Goal: Use online tool/utility: Use online tool/utility

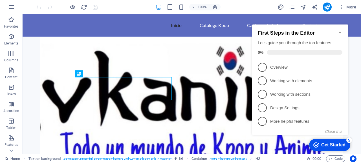
click at [340, 30] on icon "Minimize checklist" at bounding box center [340, 32] width 5 height 5
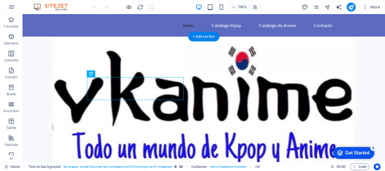
click at [149, 58] on figure at bounding box center [204, 115] width 363 height 156
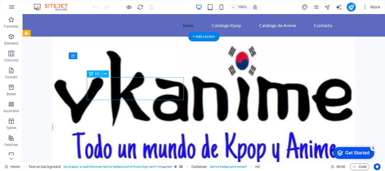
drag, startPoint x: 139, startPoint y: 88, endPoint x: 136, endPoint y: 83, distance: 6.2
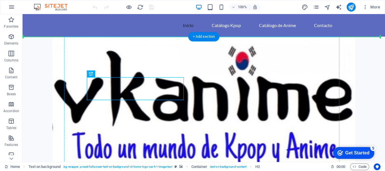
drag, startPoint x: 120, startPoint y: 91, endPoint x: 93, endPoint y: 68, distance: 35.9
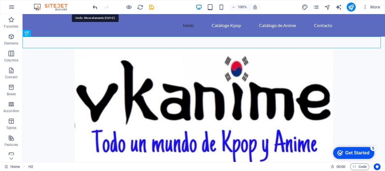
click at [95, 7] on icon "undo" at bounding box center [95, 7] width 6 height 6
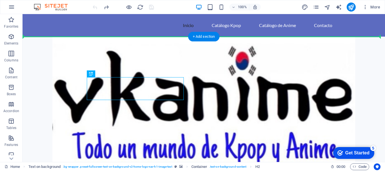
drag, startPoint x: 119, startPoint y: 91, endPoint x: 282, endPoint y: 57, distance: 166.4
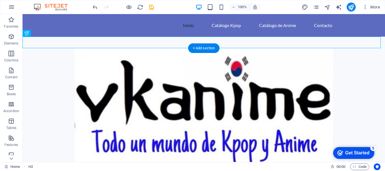
click at [318, 69] on figure at bounding box center [204, 114] width 363 height 133
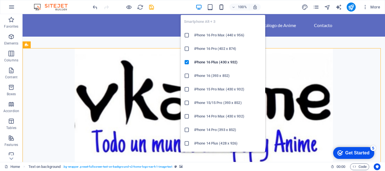
click at [220, 7] on icon "button" at bounding box center [221, 7] width 6 height 6
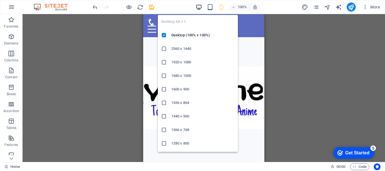
click at [199, 5] on icon "button" at bounding box center [199, 7] width 6 height 6
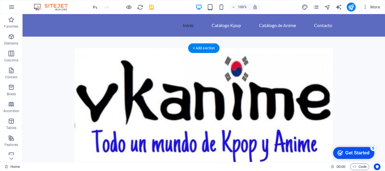
click at [229, 95] on figure at bounding box center [204, 114] width 363 height 133
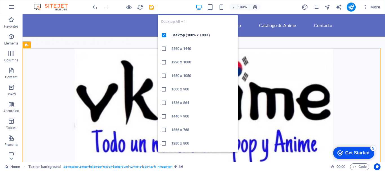
click at [164, 143] on icon at bounding box center [164, 144] width 6 height 6
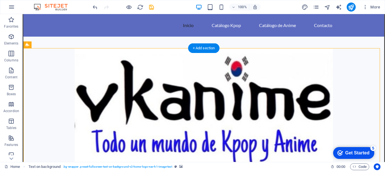
click at [256, 72] on figure at bounding box center [203, 114] width 361 height 133
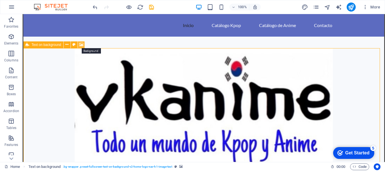
click at [81, 43] on icon at bounding box center [81, 45] width 4 height 6
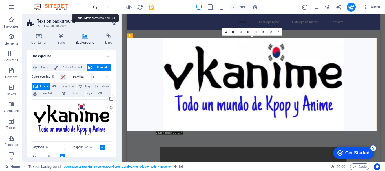
click at [93, 6] on icon "undo" at bounding box center [95, 7] width 6 height 6
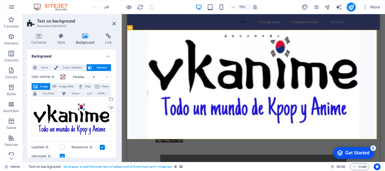
click at [94, 6] on div at bounding box center [123, 7] width 63 height 9
click at [95, 6] on div at bounding box center [123, 7] width 63 height 9
click at [361, 136] on figure at bounding box center [307, 115] width 361 height 156
click at [70, 116] on div "Drag files here, click to choose files or select files from Files or our free s…" at bounding box center [72, 121] width 80 height 43
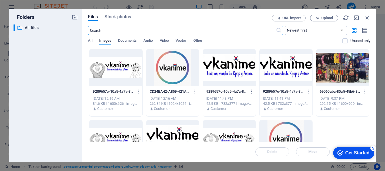
click at [108, 66] on div at bounding box center [115, 67] width 53 height 37
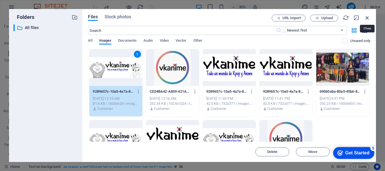
click at [361, 17] on icon "button" at bounding box center [367, 18] width 6 height 6
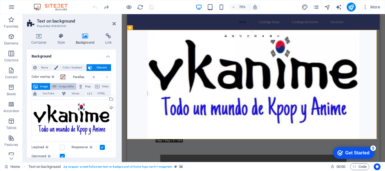
click at [65, 86] on span "Image slider" at bounding box center [66, 86] width 16 height 7
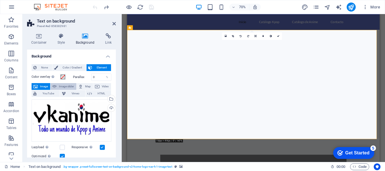
select select "ms"
select select "s"
select select "progressive"
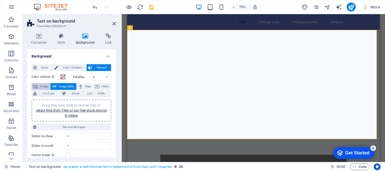
click at [41, 86] on span "Image" at bounding box center [43, 86] width 9 height 7
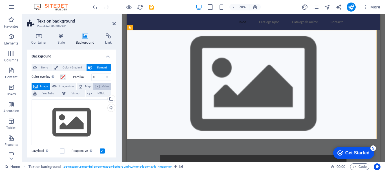
click at [101, 86] on span "Video" at bounding box center [105, 86] width 8 height 7
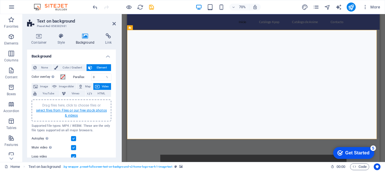
click at [72, 113] on link "select files from Files or our free stock photos & videos" at bounding box center [71, 113] width 71 height 9
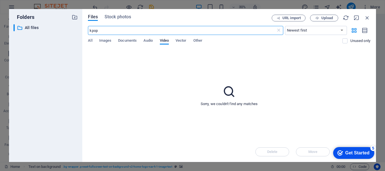
click at [90, 30] on input "kpop" at bounding box center [182, 30] width 188 height 9
click at [91, 29] on input "kpop" at bounding box center [182, 30] width 188 height 9
click at [98, 30] on input "kpop" at bounding box center [182, 30] width 188 height 9
type input "k-pop"
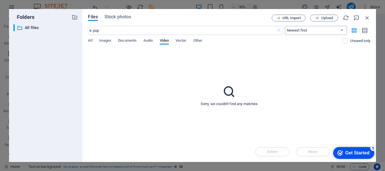
click at [341, 31] on select "Newest first Oldest first Name (A-Z) Name (Z-A) Size (0-9) Size (9-0) Resolutio…" at bounding box center [316, 30] width 62 height 9
click at [314, 32] on select "Newest first Oldest first Name (A-Z) Name (Z-A) Size (0-9) Size (9-0) Resolutio…" at bounding box center [316, 30] width 62 height 9
click at [361, 17] on icon "button" at bounding box center [367, 18] width 6 height 6
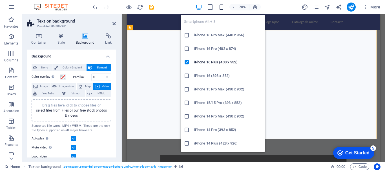
click at [220, 7] on icon "button" at bounding box center [221, 7] width 6 height 6
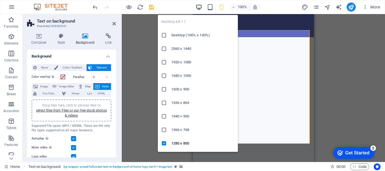
click at [199, 6] on icon "button" at bounding box center [199, 7] width 6 height 6
